Goal: Find specific page/section

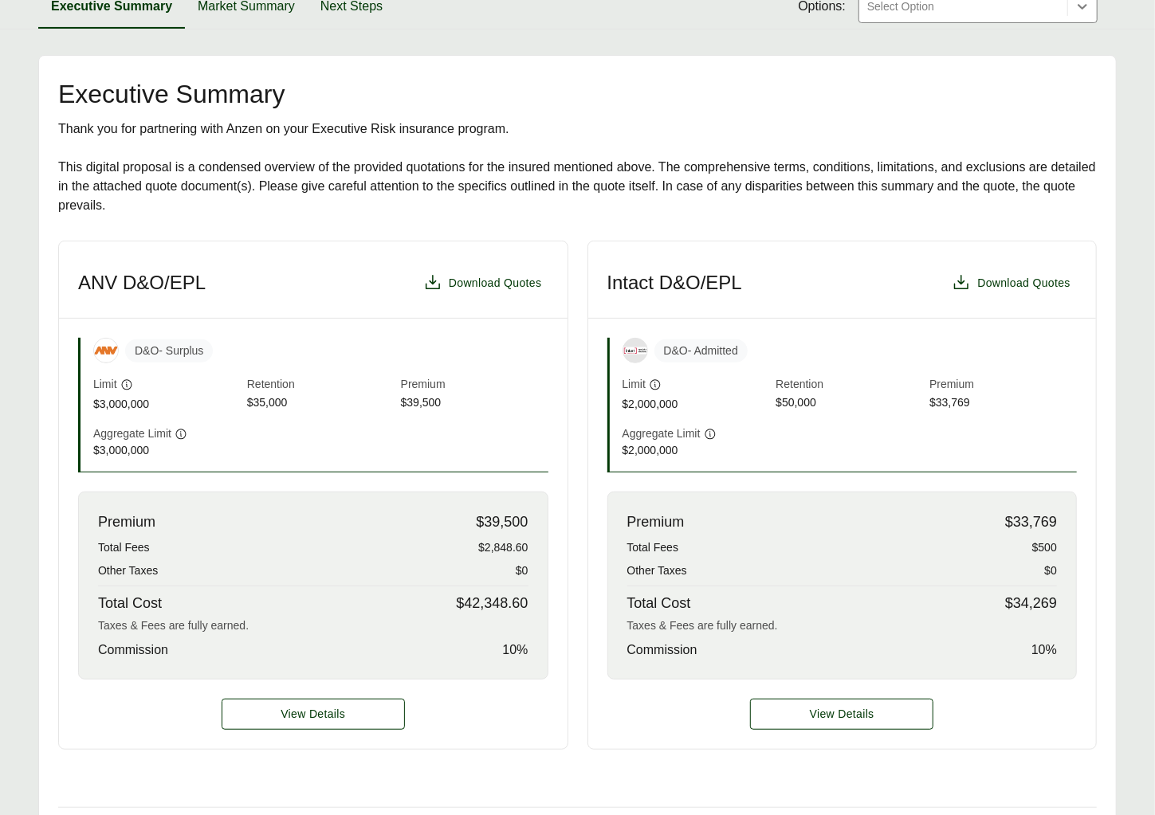
scroll to position [241, 0]
